Goal: Check status

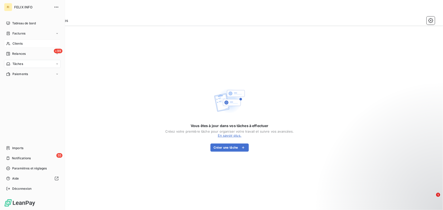
click at [20, 41] on div "Clients" at bounding box center [32, 44] width 57 height 8
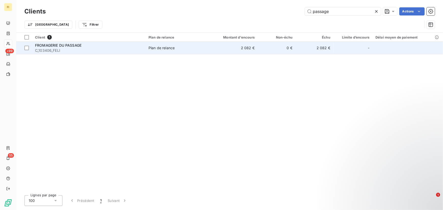
type input "passage"
click at [142, 46] on div "FROMAGERIE DU PASSAGE" at bounding box center [88, 45] width 107 height 5
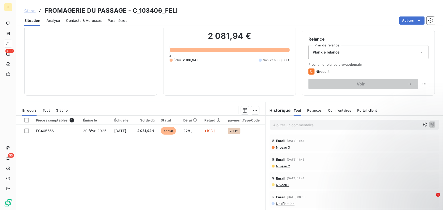
scroll to position [11, 0]
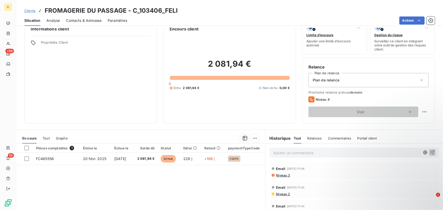
click at [90, 15] on div "Contacts & Adresses" at bounding box center [84, 20] width 36 height 11
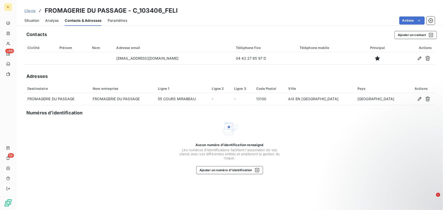
click at [120, 20] on span "Paramètres" at bounding box center [118, 20] width 20 height 5
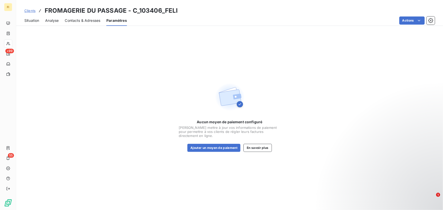
click at [63, 19] on div "Situation Analyse Contacts & Adresses Paramètres Actions" at bounding box center [229, 20] width 426 height 11
click at [68, 20] on span "Contacts & Adresses" at bounding box center [83, 20] width 36 height 5
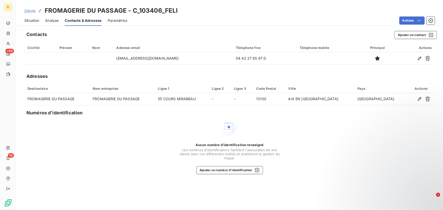
click at [54, 22] on span "Analyse" at bounding box center [51, 20] width 13 height 5
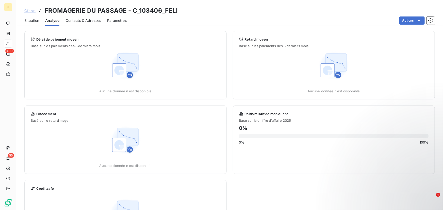
click at [18, 17] on div "Situation Analyse Contacts & Adresses Paramètres Actions" at bounding box center [229, 20] width 426 height 11
click at [28, 20] on span "Situation" at bounding box center [31, 20] width 15 height 5
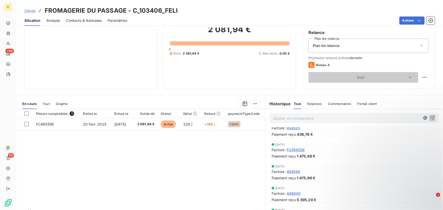
scroll to position [138, 0]
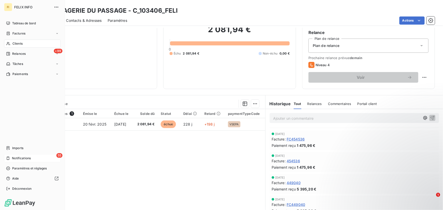
click at [31, 154] on span "Notifications" at bounding box center [21, 158] width 19 height 5
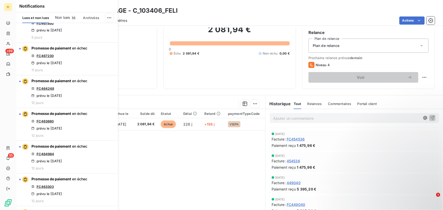
scroll to position [0, 0]
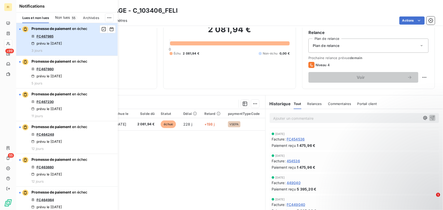
click at [47, 33] on div "Promesse de paiement en échec FC467985 prévu le [DATE] 3 jours" at bounding box center [59, 39] width 56 height 26
